Goal: Information Seeking & Learning: Learn about a topic

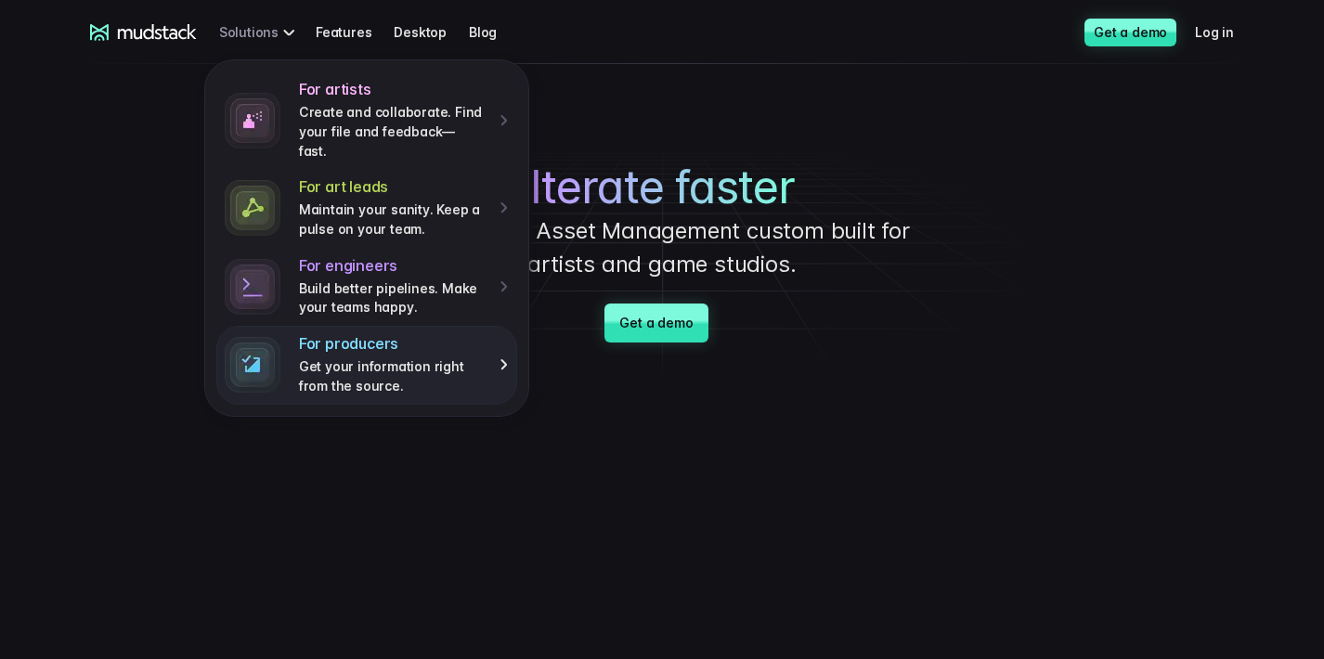
click at [336, 358] on p "Get your information right from the source." at bounding box center [392, 376] width 187 height 38
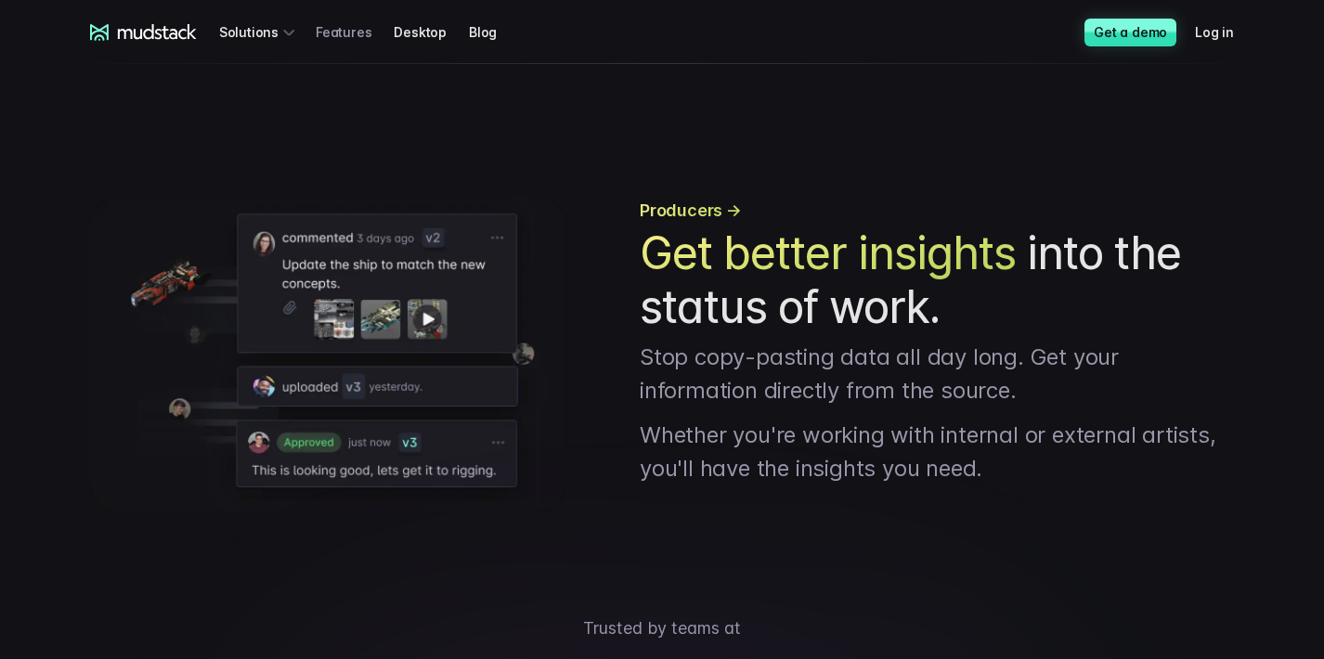
click at [341, 36] on link "Features" at bounding box center [355, 32] width 78 height 34
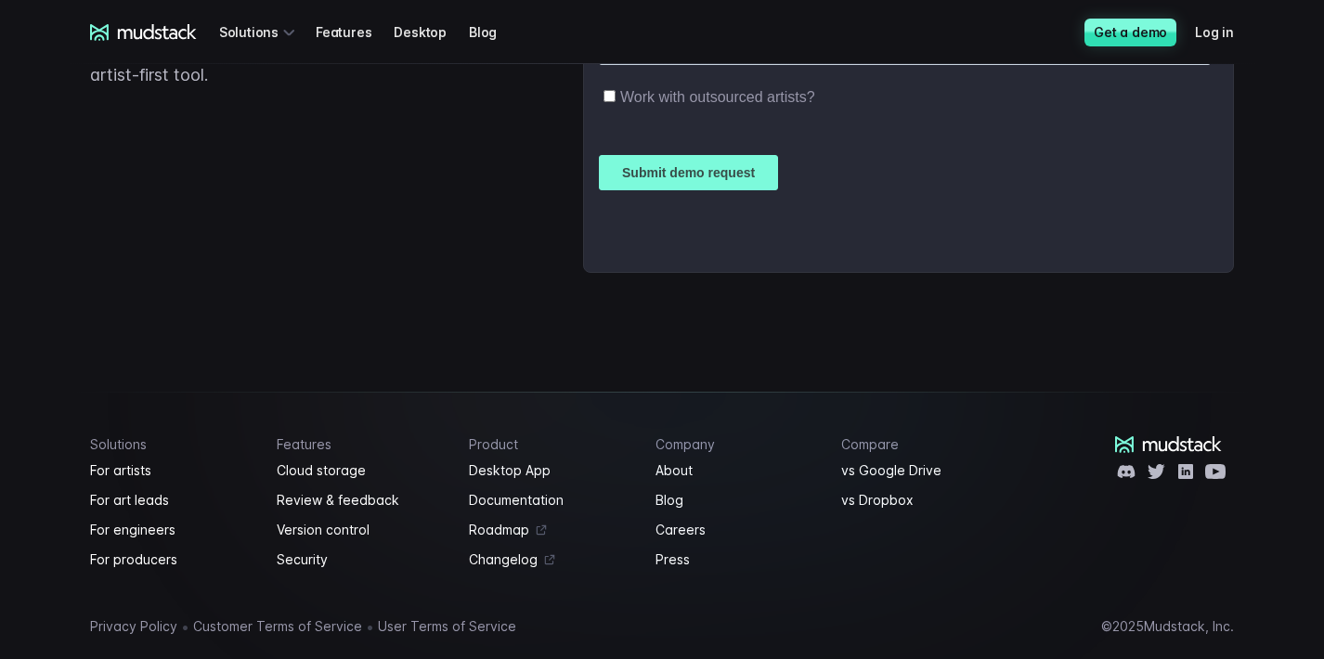
scroll to position [3344, 0]
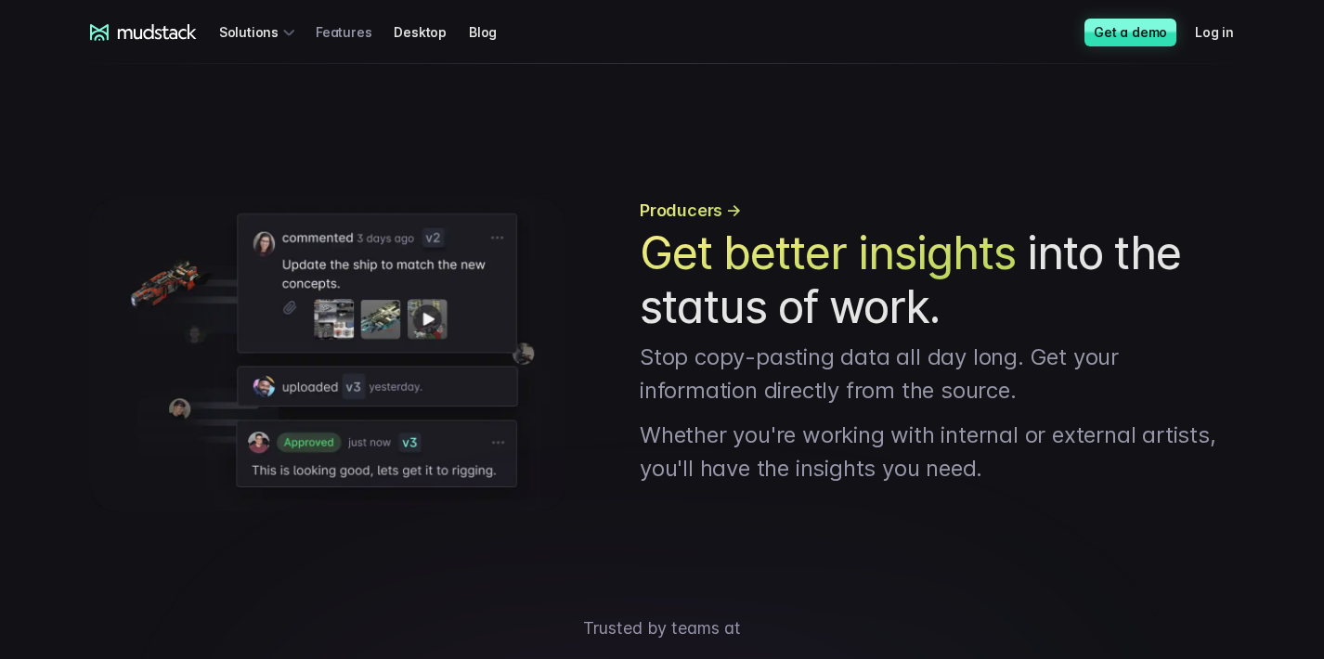
click at [337, 29] on link "Features" at bounding box center [355, 32] width 78 height 34
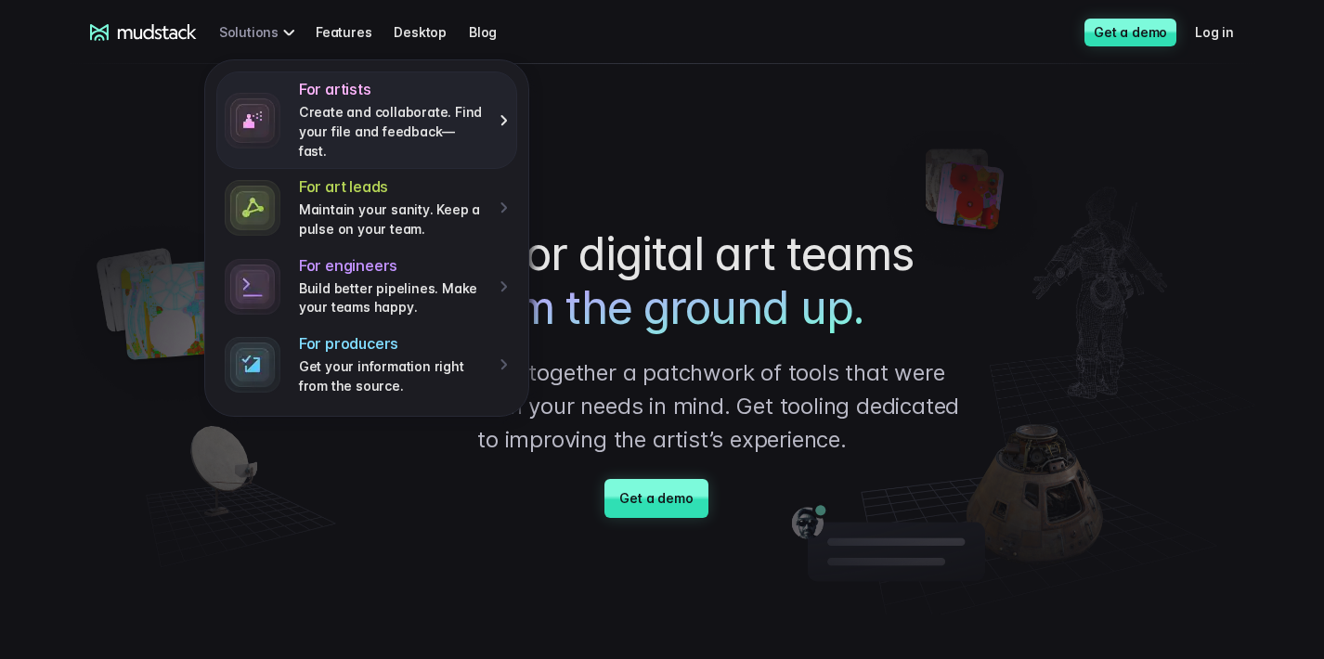
click at [316, 134] on p "Create and collaborate. Find your file and feedback— fast." at bounding box center [392, 132] width 187 height 58
